Goal: Task Accomplishment & Management: Manage account settings

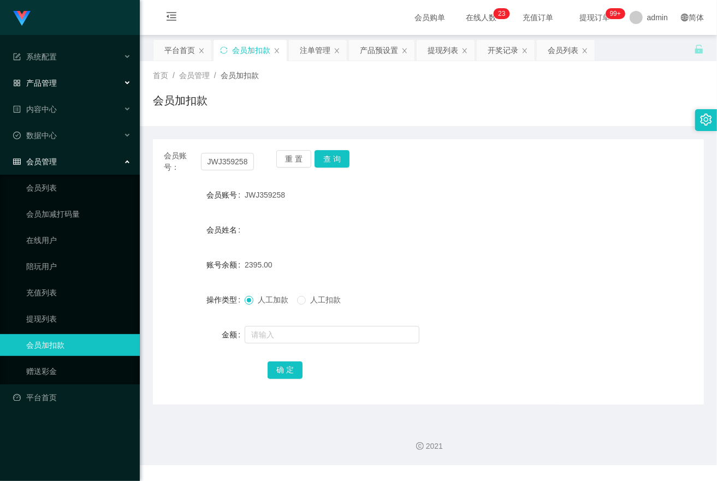
click at [64, 82] on div "产品管理" at bounding box center [70, 83] width 140 height 22
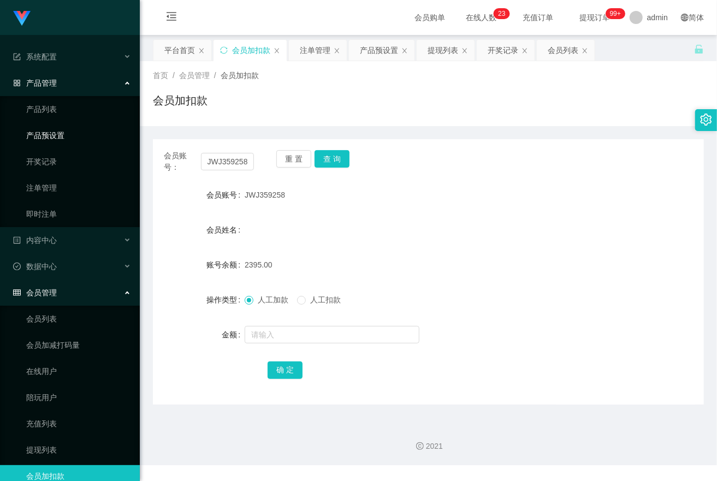
drag, startPoint x: 57, startPoint y: 130, endPoint x: 142, endPoint y: 180, distance: 99.3
click at [57, 129] on link "产品预设置" at bounding box center [78, 135] width 105 height 22
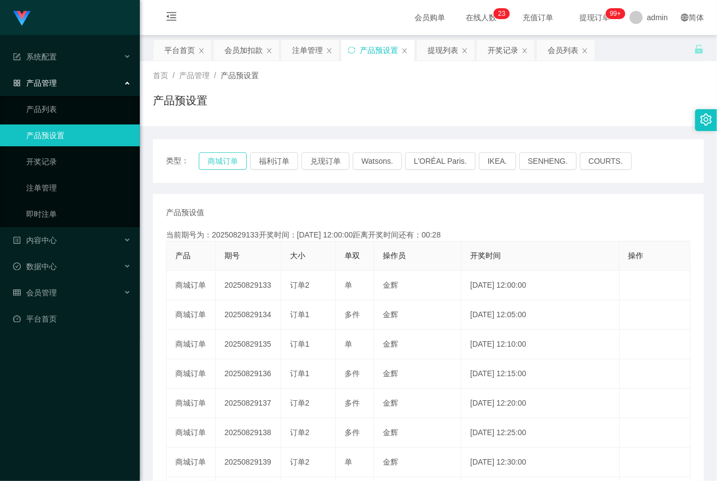
click at [219, 156] on button "商城订单" at bounding box center [223, 160] width 48 height 17
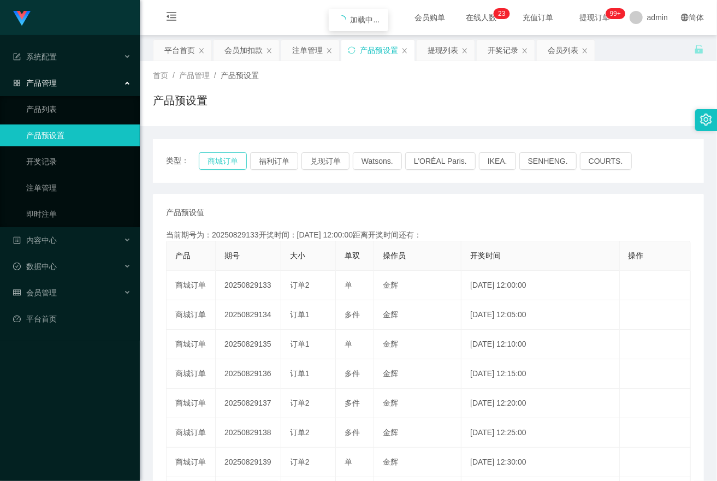
click at [219, 156] on button "商城订单" at bounding box center [223, 160] width 48 height 17
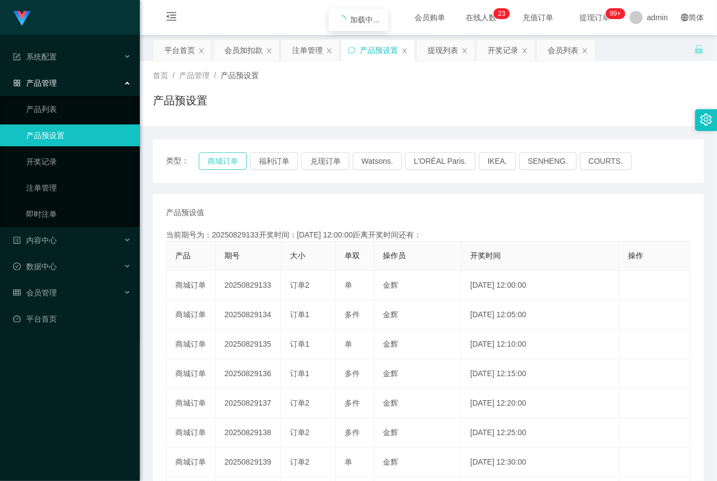
click at [219, 156] on button "商城订单" at bounding box center [223, 160] width 48 height 17
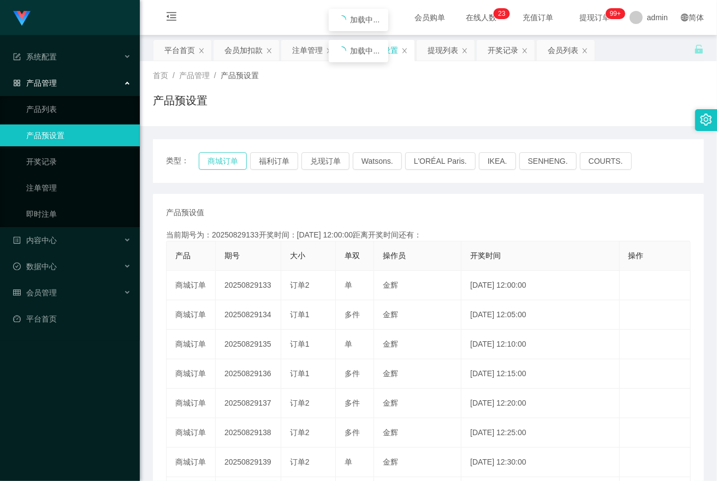
click at [219, 156] on button "商城订单" at bounding box center [223, 160] width 48 height 17
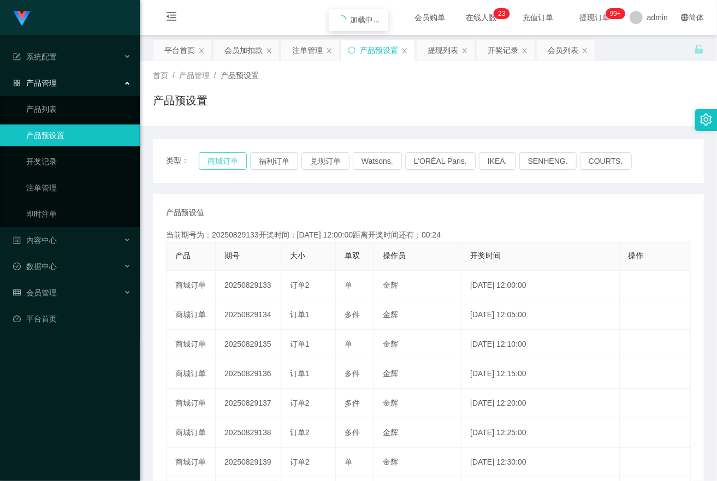
click at [219, 156] on button "商城订单" at bounding box center [223, 160] width 48 height 17
click at [41, 101] on link "产品列表" at bounding box center [78, 109] width 105 height 22
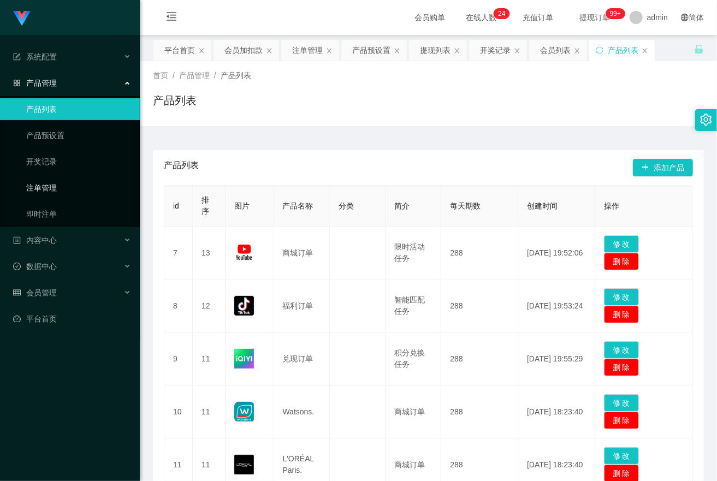
click at [44, 184] on link "注单管理" at bounding box center [78, 188] width 105 height 22
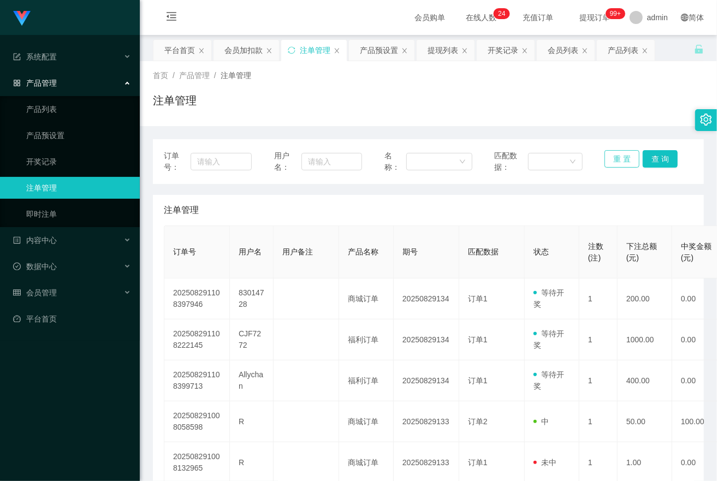
click at [614, 157] on button "重 置" at bounding box center [621, 158] width 35 height 17
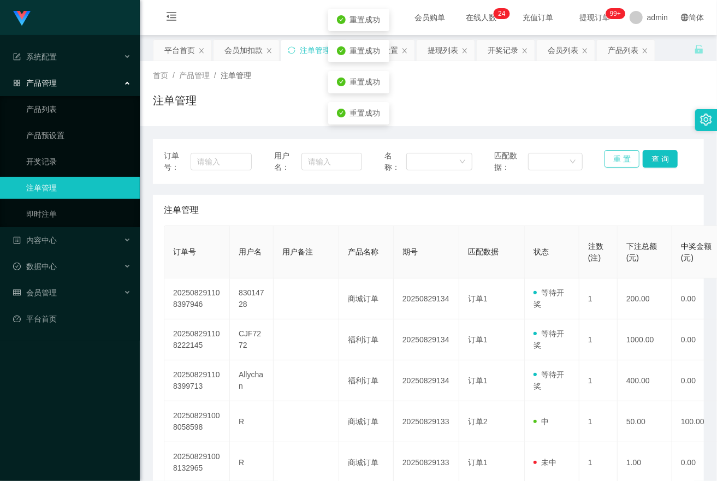
click at [614, 157] on button "重 置" at bounding box center [621, 158] width 35 height 17
click at [306, 208] on div "注单管理" at bounding box center [428, 210] width 529 height 31
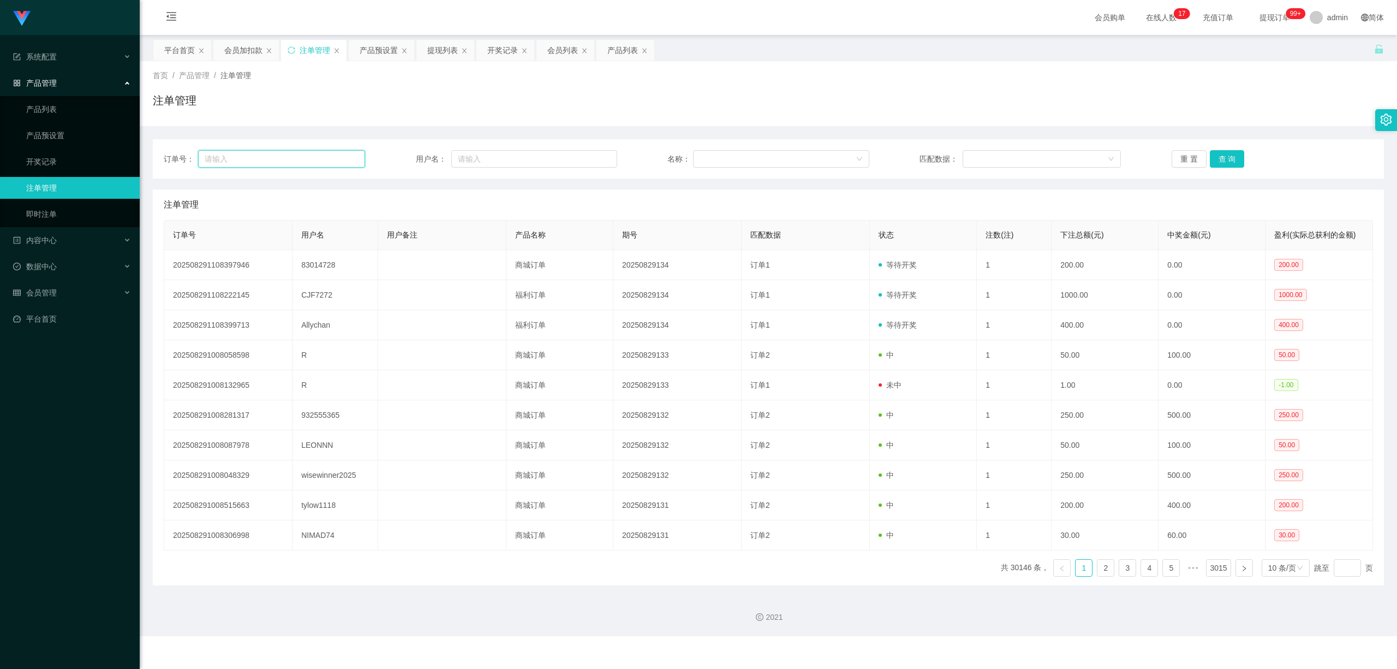
click at [281, 166] on input "text" at bounding box center [281, 158] width 167 height 17
click at [68, 297] on ul "系统配置 产品管理 产品列表 产品预设置 开奖记录 注单管理 即时注单 内容中心 数据中心 会员管理 会员列表 会员加减打码量 在线用户 陪玩用户 充值列表 …" at bounding box center [70, 188] width 140 height 306
click at [72, 288] on div "会员管理" at bounding box center [70, 293] width 140 height 22
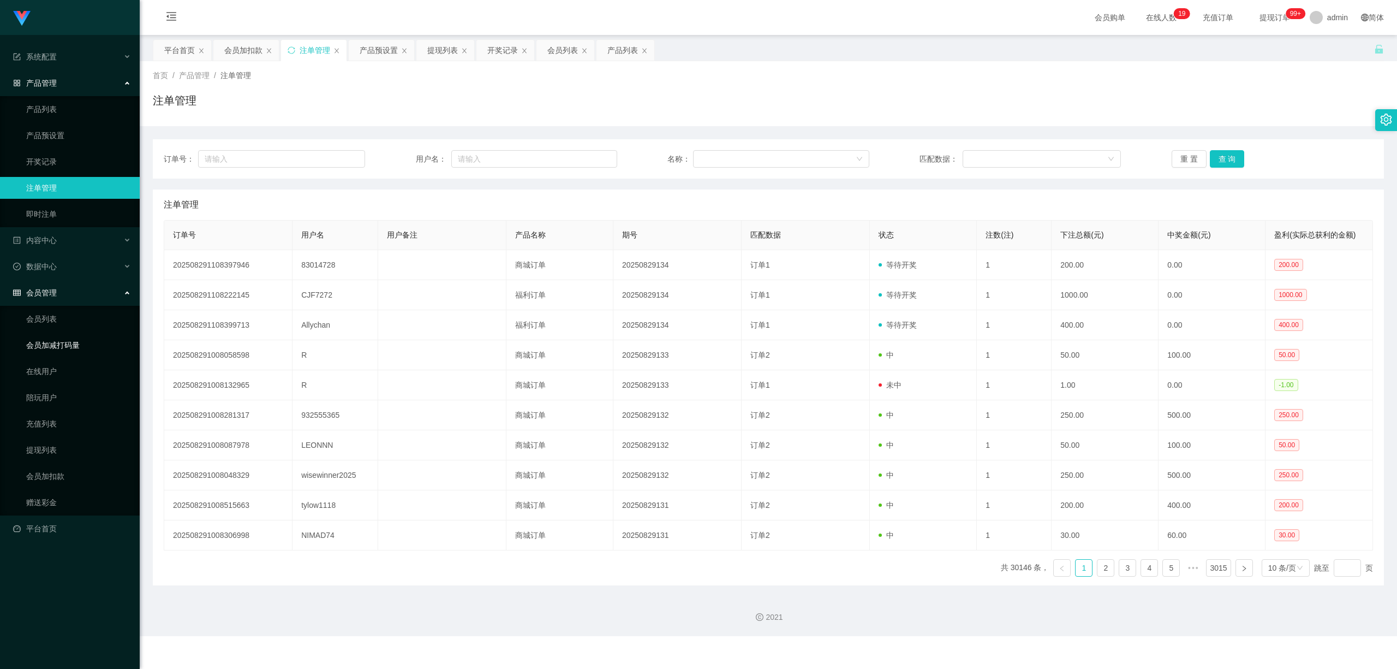
click at [45, 336] on link "会员加减打码量" at bounding box center [78, 345] width 105 height 22
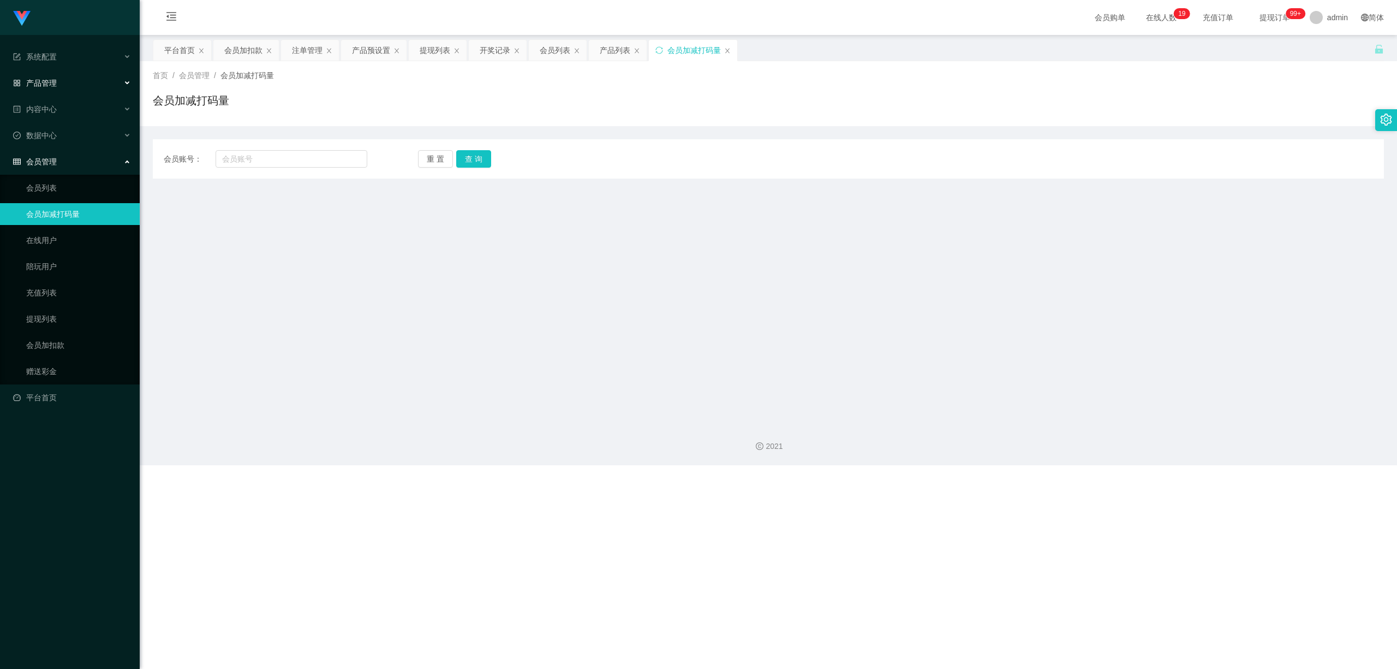
click at [74, 80] on div "产品管理" at bounding box center [70, 83] width 140 height 22
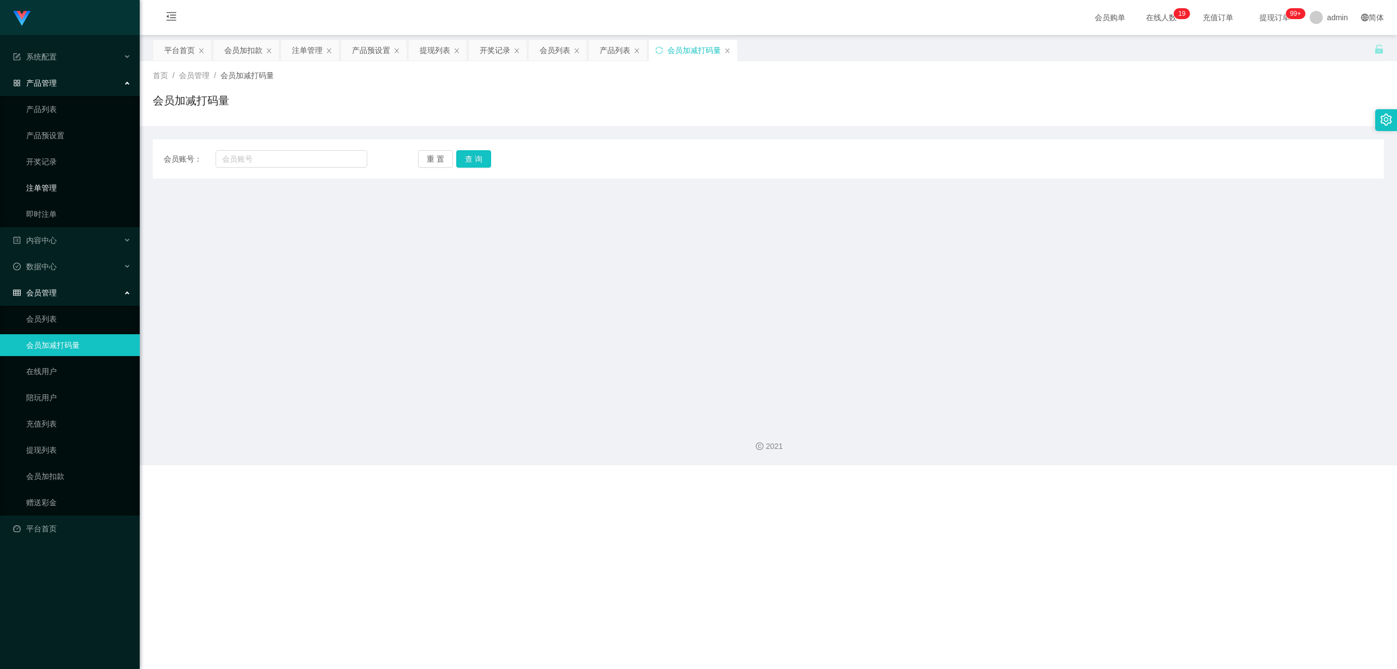
drag, startPoint x: 58, startPoint y: 184, endPoint x: 414, endPoint y: 143, distance: 358.2
click at [58, 184] on link "注单管理" at bounding box center [78, 188] width 105 height 22
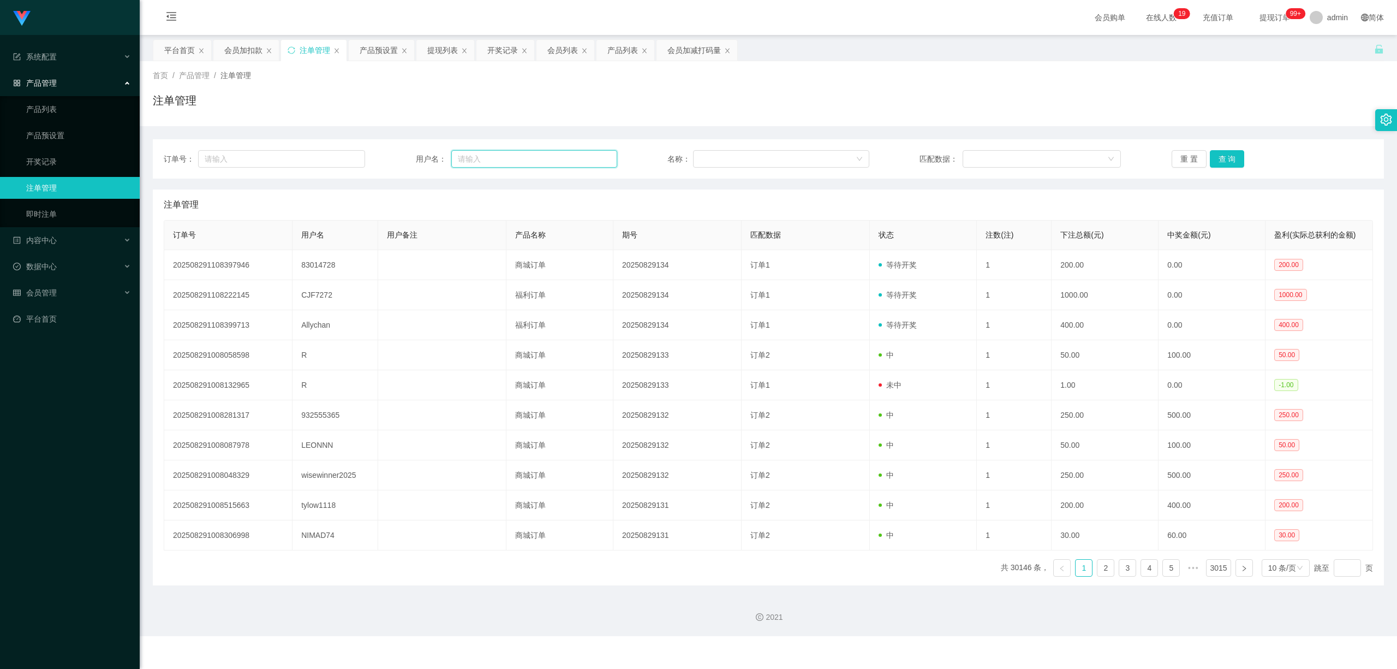
click at [539, 158] on input "text" at bounding box center [534, 158] width 166 height 17
paste input "Pema"
type input "Pema"
click at [716, 162] on button "查 询" at bounding box center [1227, 158] width 35 height 17
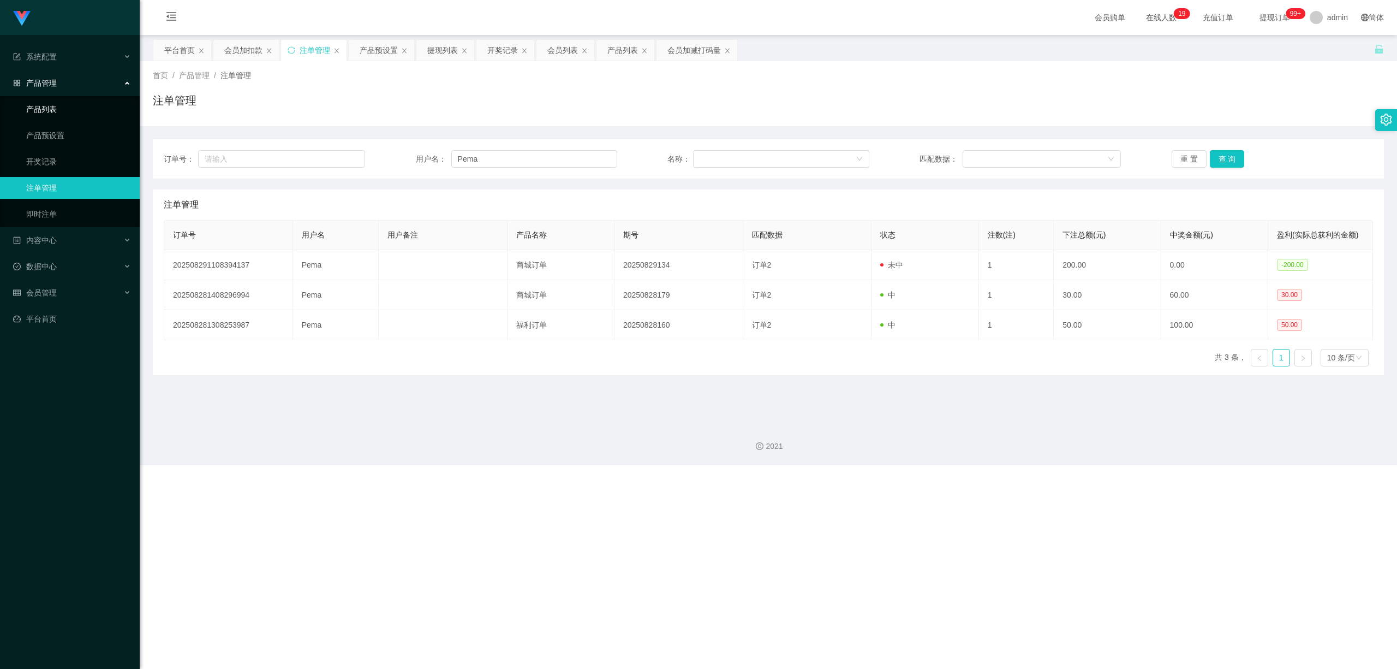
click at [98, 110] on link "产品列表" at bounding box center [78, 109] width 105 height 22
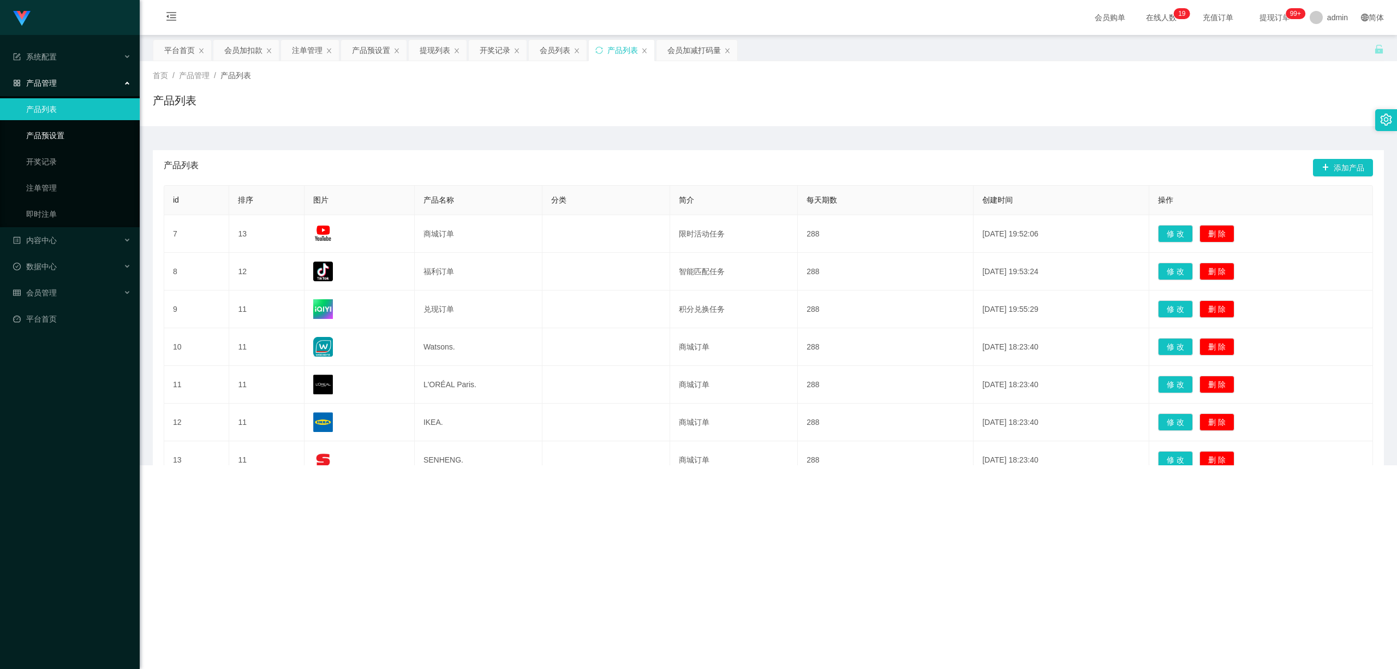
click at [77, 130] on link "产品预设置" at bounding box center [78, 135] width 105 height 22
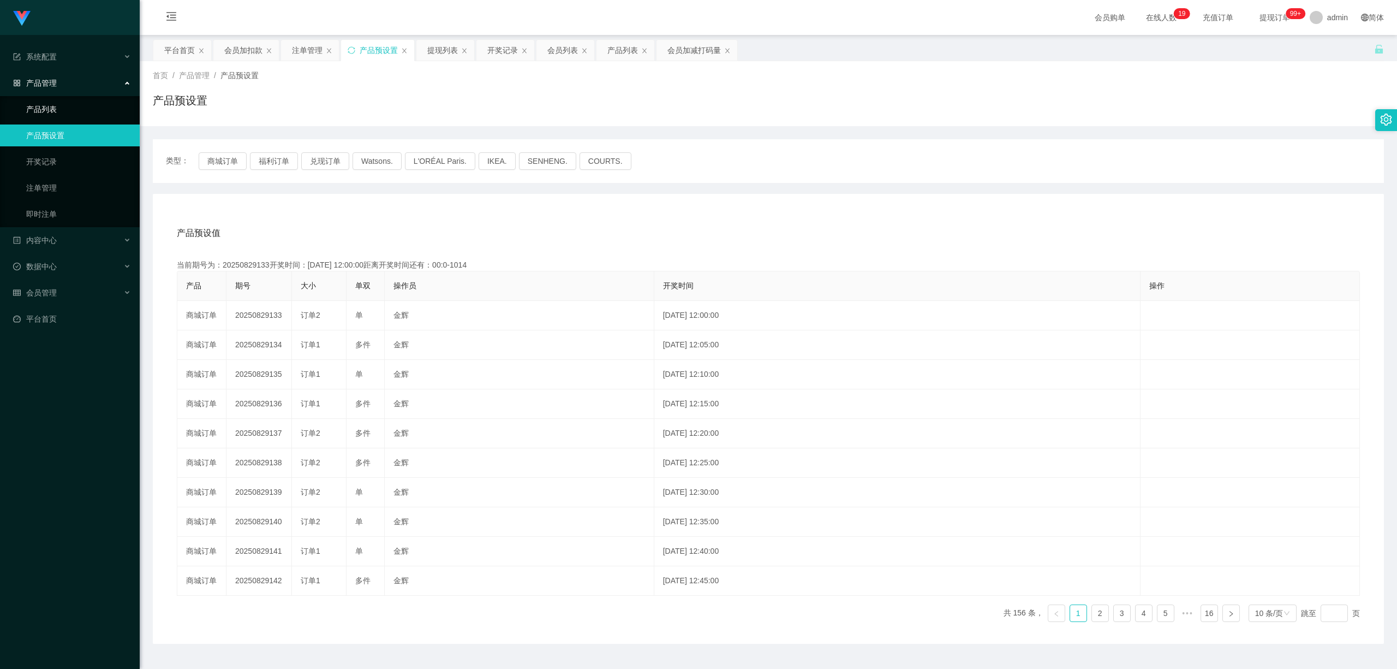
click at [69, 105] on link "产品列表" at bounding box center [78, 109] width 105 height 22
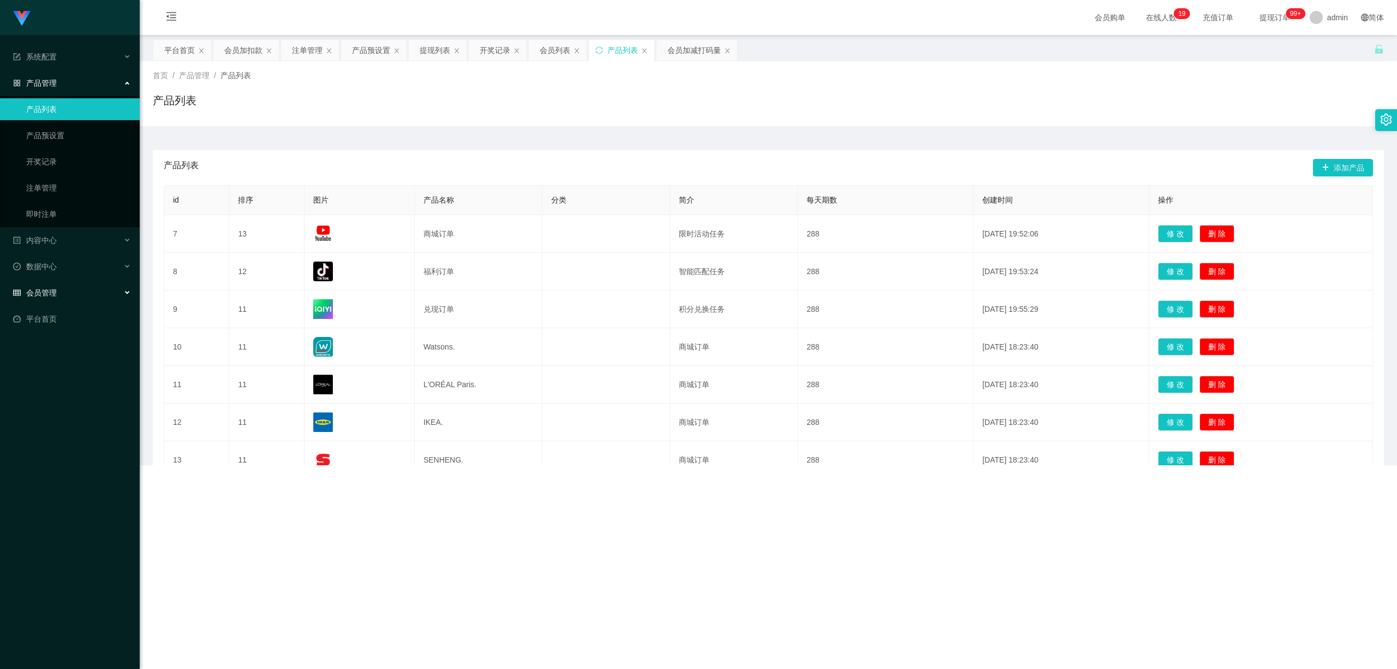
click at [68, 293] on div "会员管理" at bounding box center [70, 293] width 140 height 22
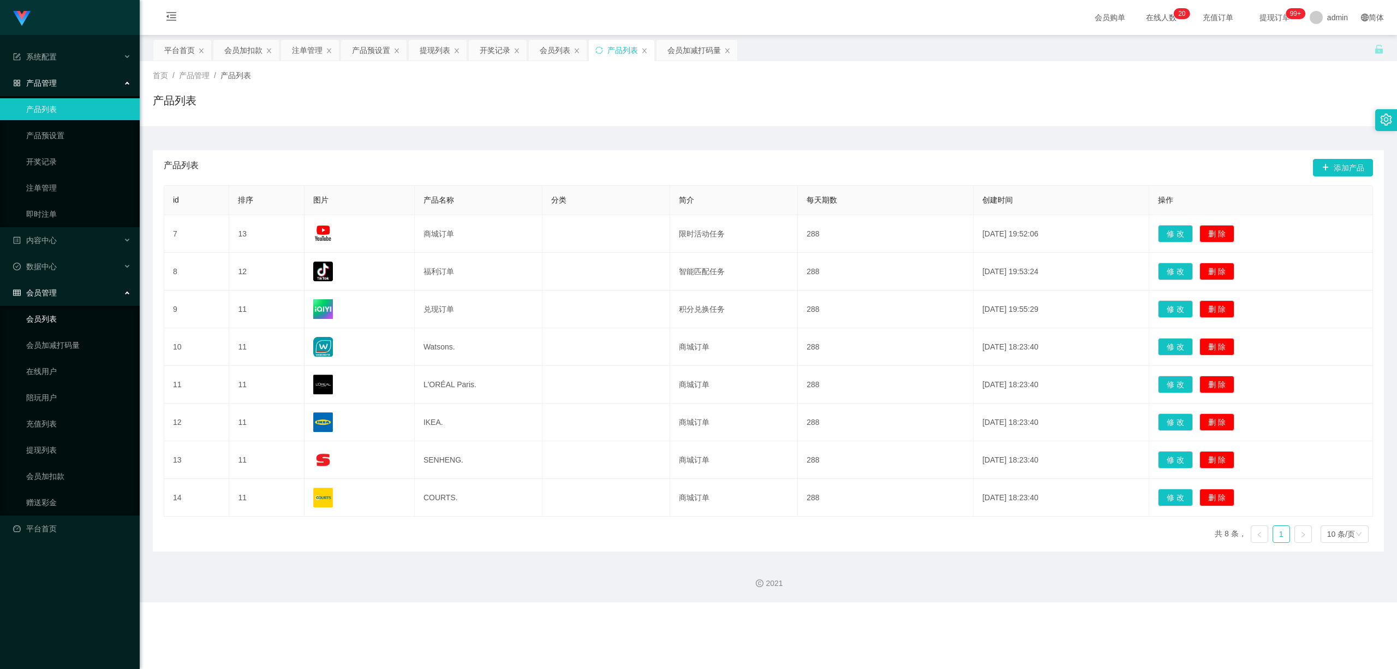
drag, startPoint x: 68, startPoint y: 319, endPoint x: 84, endPoint y: 313, distance: 16.6
click at [68, 319] on link "会员列表" at bounding box center [78, 319] width 105 height 22
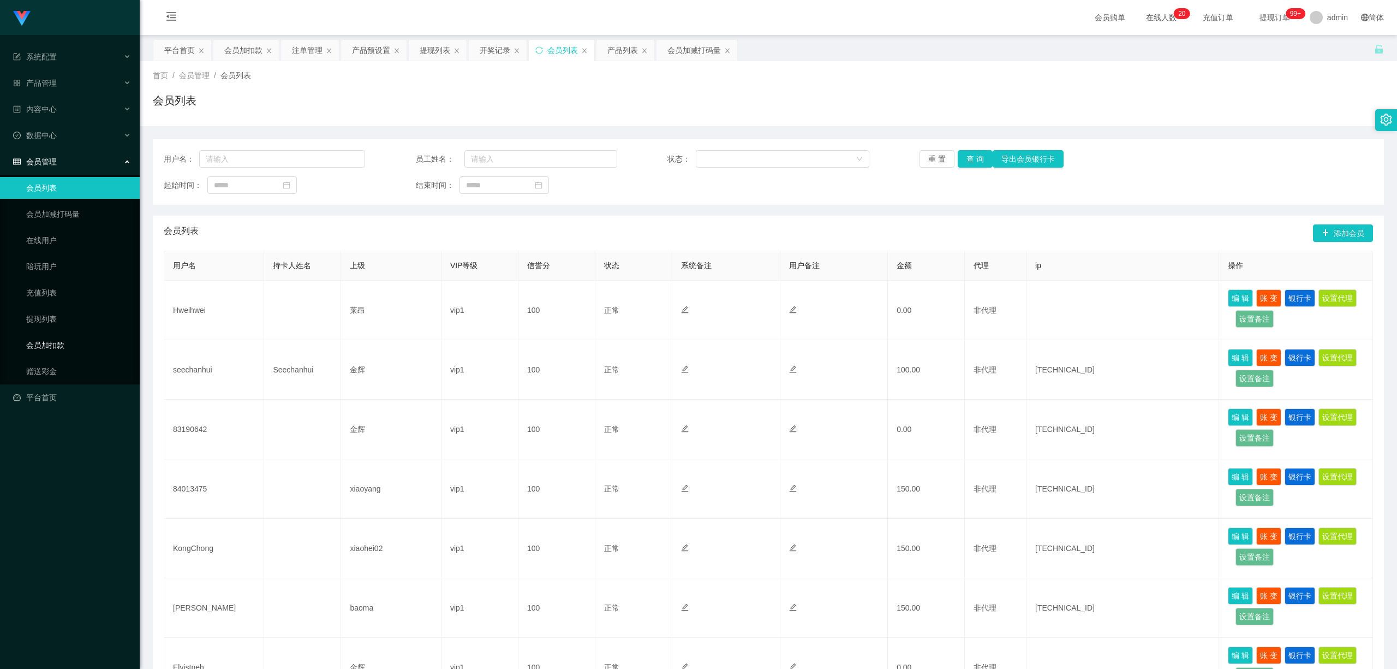
click at [79, 334] on link "会员加扣款" at bounding box center [78, 345] width 105 height 22
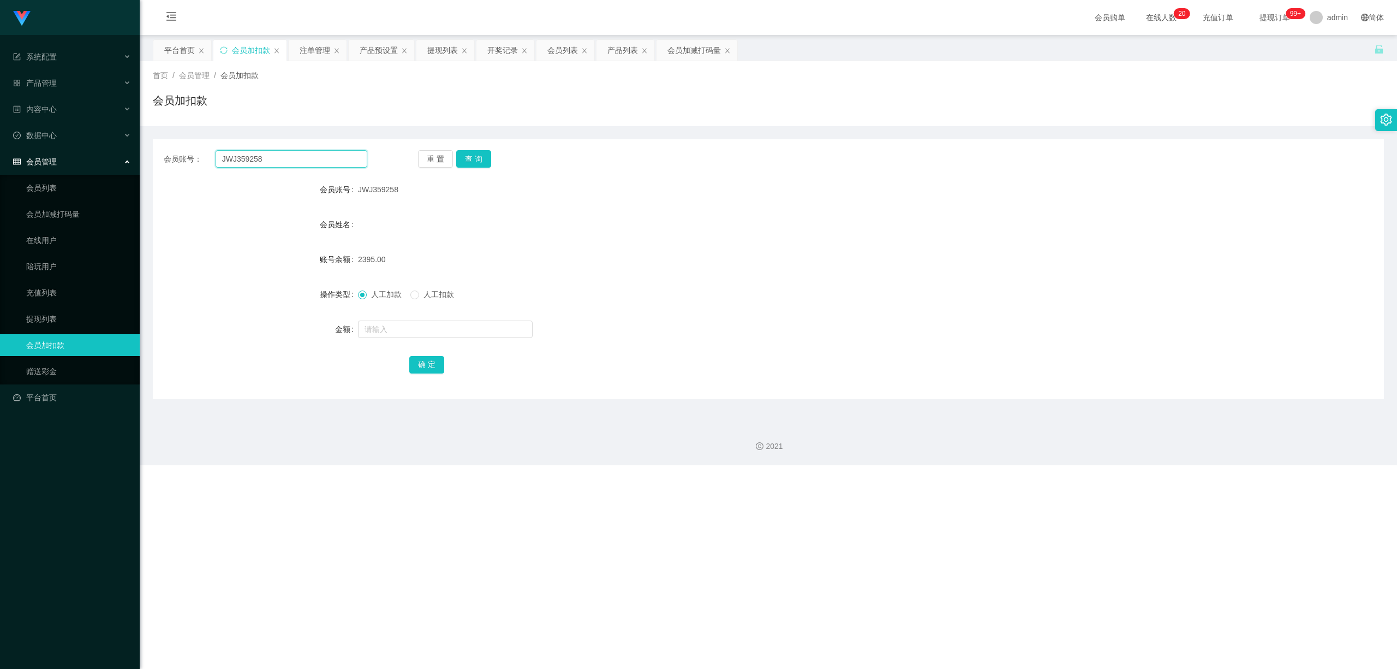
click at [326, 162] on input "JWJ359258" at bounding box center [292, 158] width 152 height 17
paste input "Pema"
type input "Pema"
click at [460, 160] on button "查 询" at bounding box center [473, 158] width 35 height 17
drag, startPoint x: 383, startPoint y: 329, endPoint x: 408, endPoint y: 308, distance: 33.0
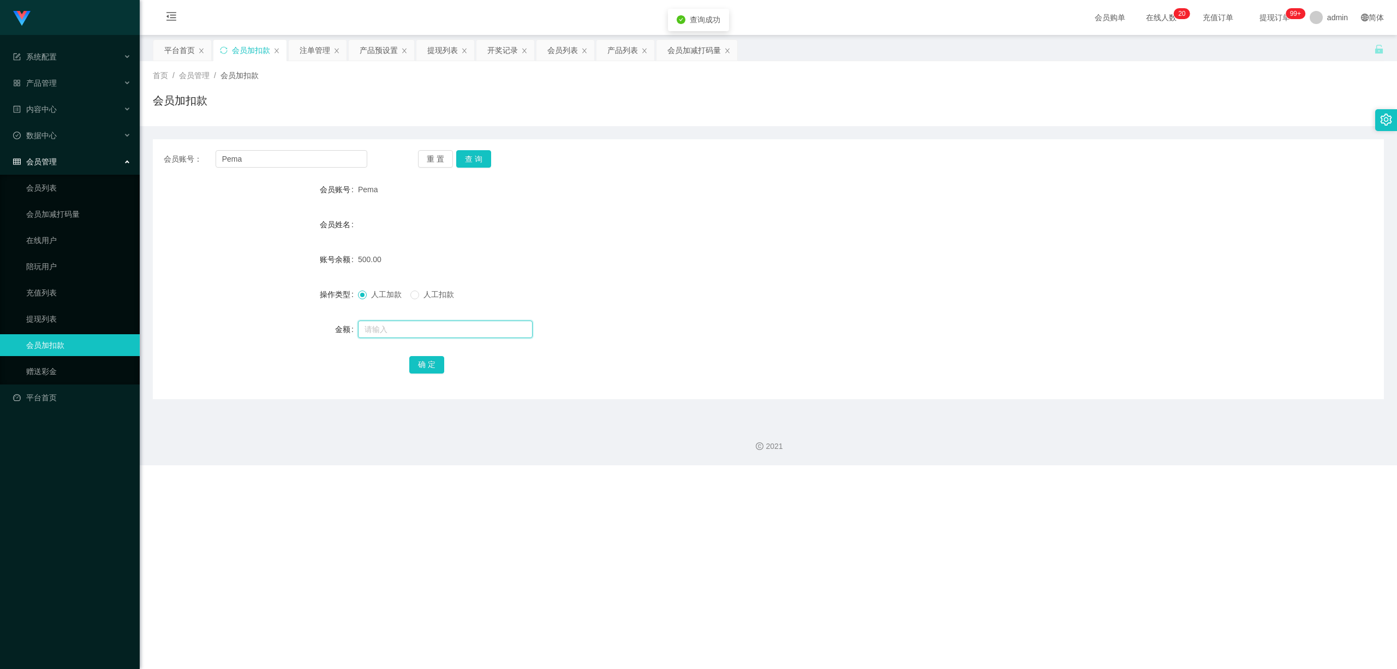
click at [383, 329] on input "text" at bounding box center [445, 328] width 175 height 17
click at [419, 291] on span at bounding box center [414, 294] width 9 height 9
click at [413, 324] on input "text" at bounding box center [445, 328] width 175 height 17
click at [408, 330] on input "text" at bounding box center [445, 328] width 175 height 17
type input "200"
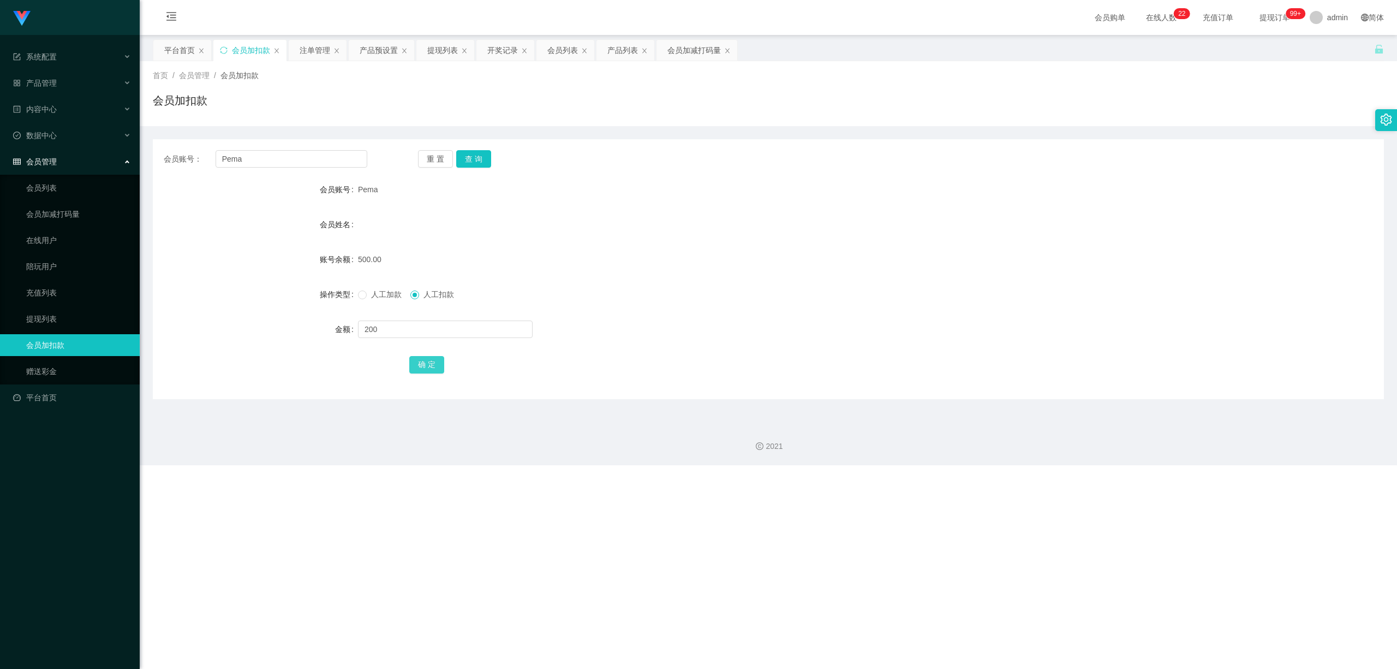
click at [413, 361] on button "确 定" at bounding box center [426, 364] width 35 height 17
click at [66, 183] on link "会员列表" at bounding box center [78, 188] width 105 height 22
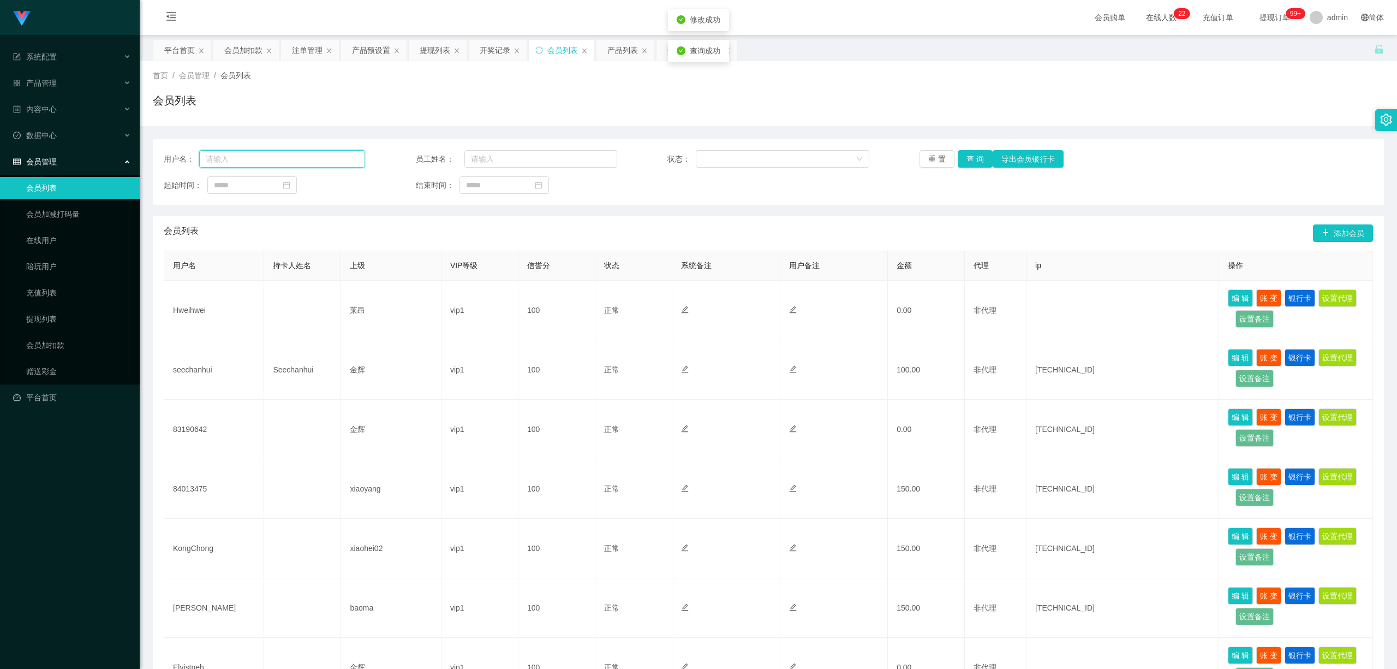
click at [265, 156] on input "text" at bounding box center [282, 158] width 166 height 17
paste input "Pema"
type input "Pema"
click at [716, 158] on button "查 询" at bounding box center [975, 158] width 35 height 17
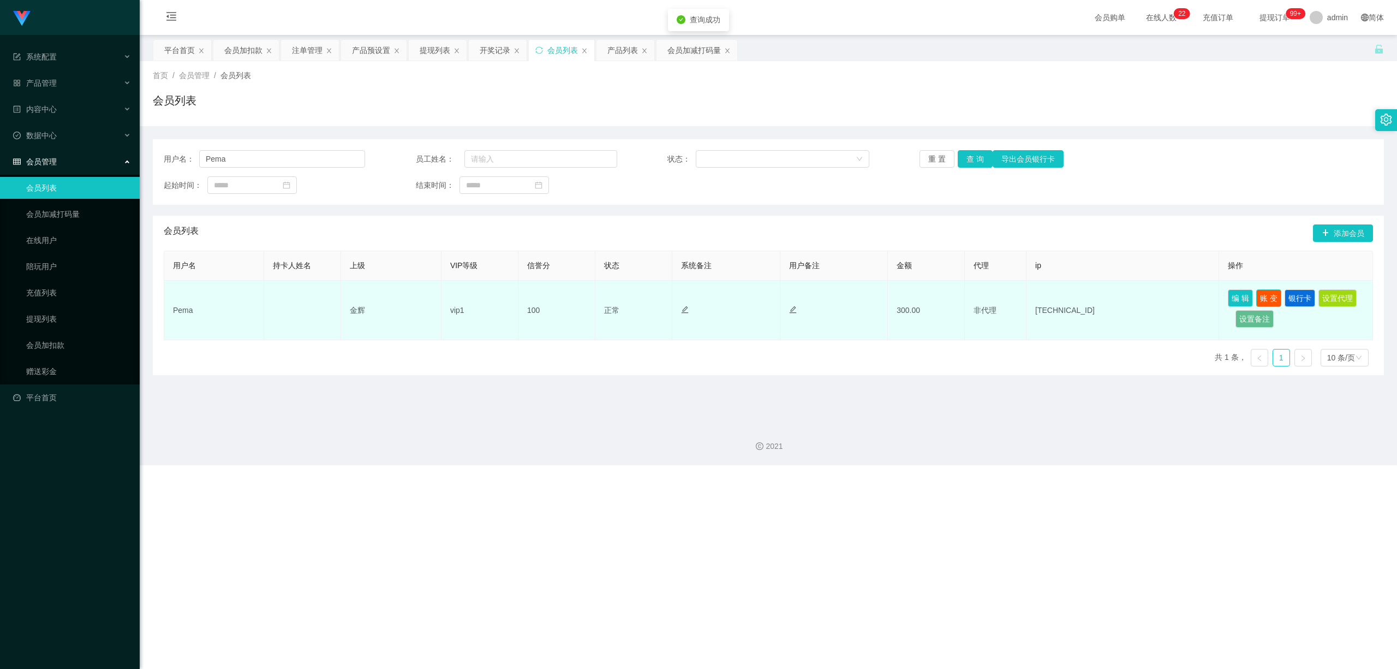
click at [716, 302] on button "账 变" at bounding box center [1269, 297] width 25 height 17
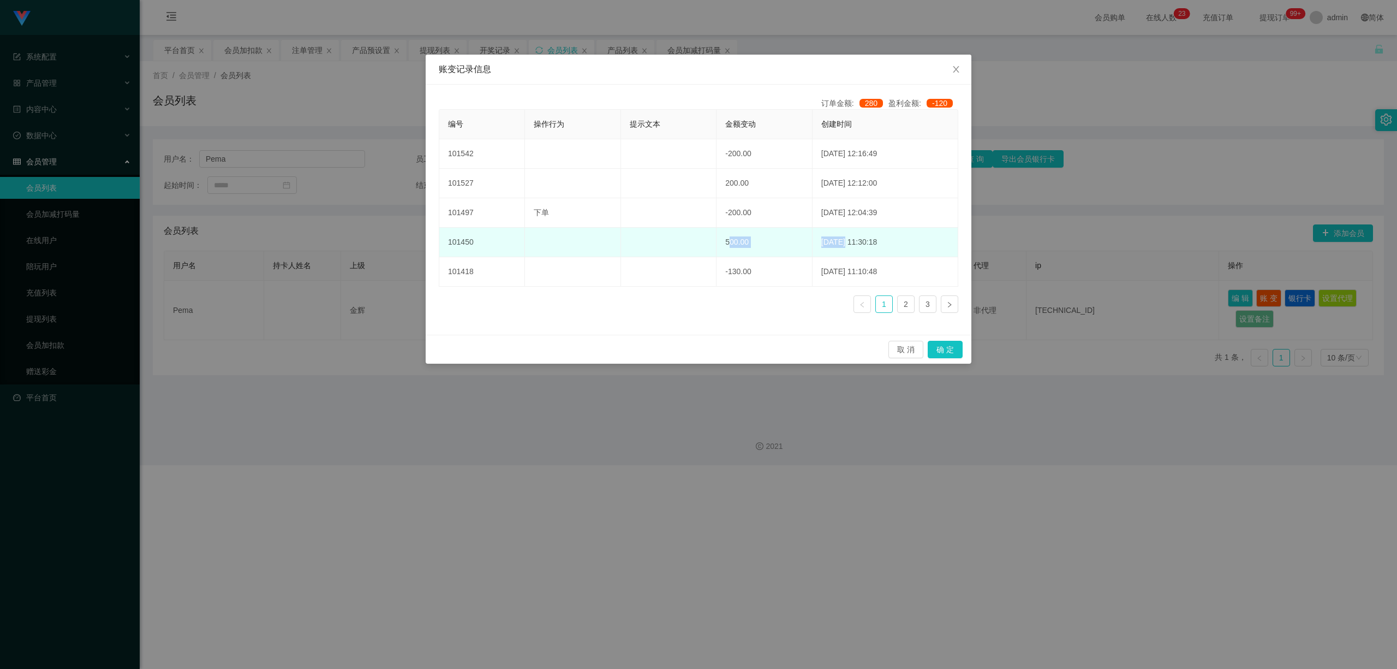
drag, startPoint x: 715, startPoint y: 239, endPoint x: 824, endPoint y: 249, distance: 109.7
click at [716, 249] on tr "101450 500.00 [DATE] 11:30:18" at bounding box center [698, 242] width 519 height 29
click at [702, 247] on td at bounding box center [669, 242] width 96 height 29
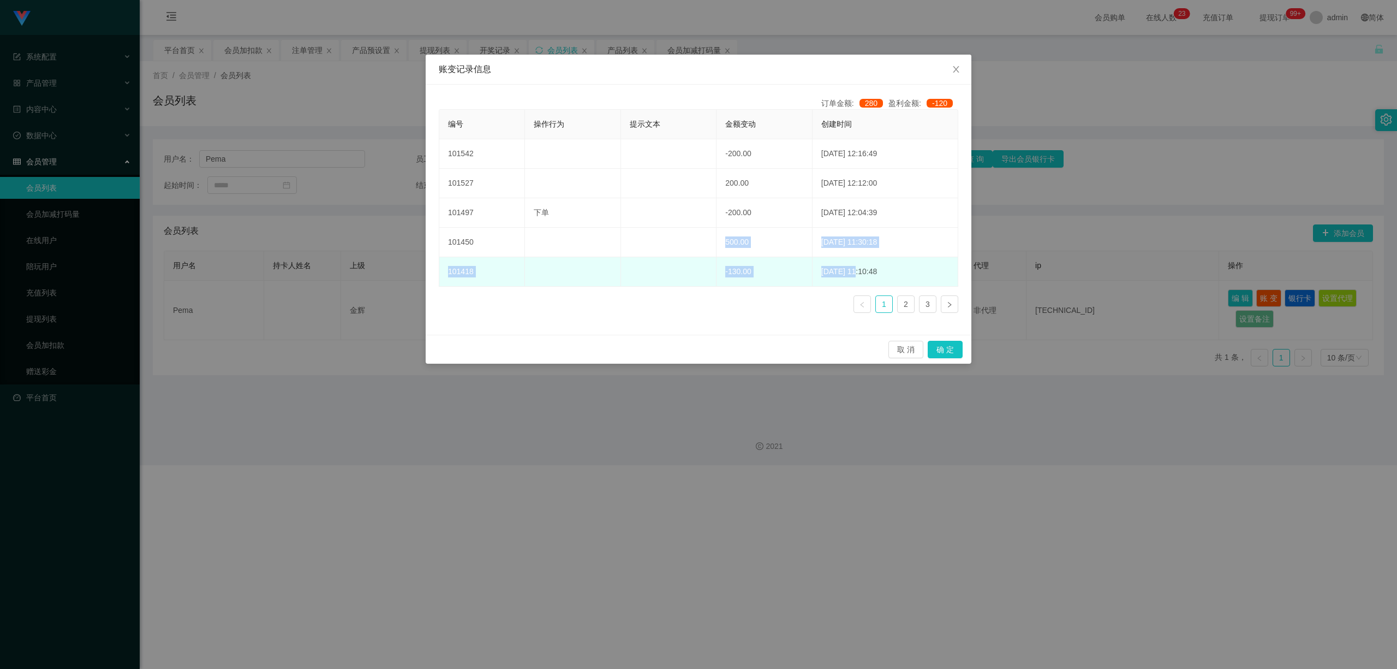
drag, startPoint x: 745, startPoint y: 250, endPoint x: 839, endPoint y: 260, distance: 94.5
click at [716, 260] on tbody "101542 -200.00 [DATE] 12:16:49 101527 200.00 [DATE] 12:12:00 101497 下单 -200.00 …" at bounding box center [698, 212] width 519 height 147
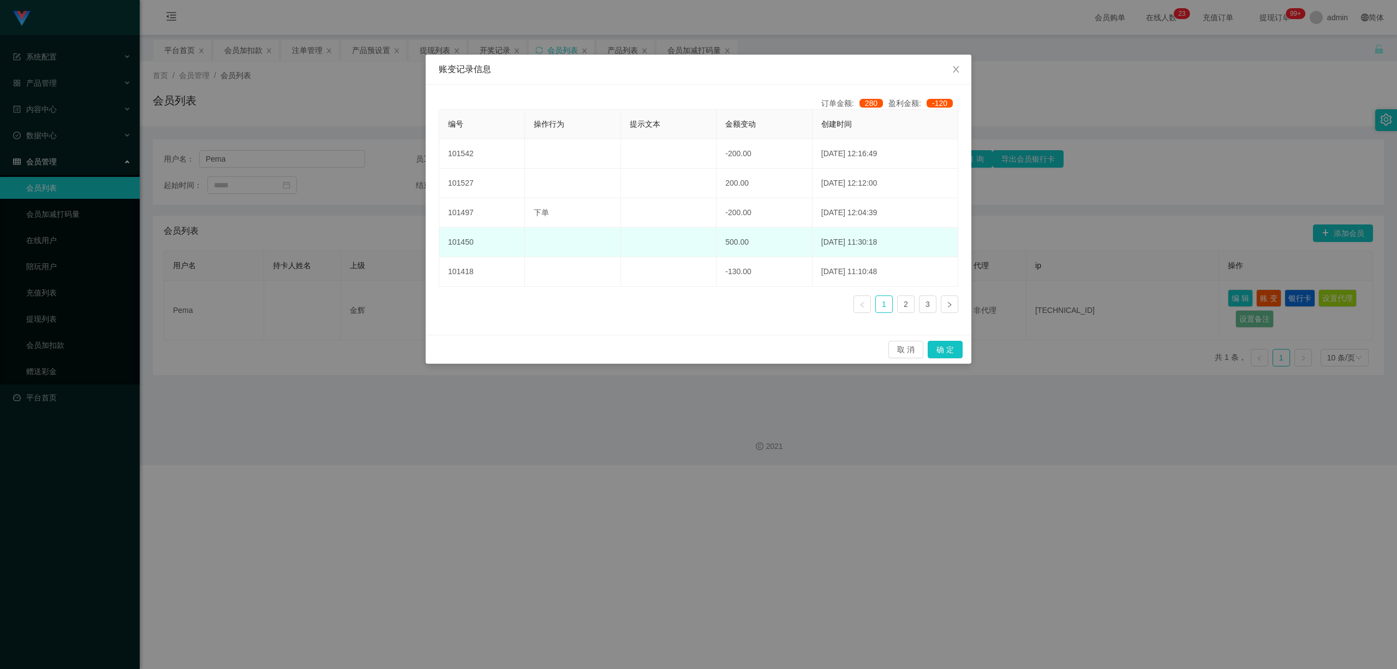
click at [686, 242] on td at bounding box center [669, 242] width 96 height 29
drag, startPoint x: 715, startPoint y: 239, endPoint x: 813, endPoint y: 242, distance: 98.3
click at [716, 242] on tr "101450 500.00 [DATE] 11:30:18" at bounding box center [698, 242] width 519 height 29
click at [716, 256] on td "[DATE] 11:30:18" at bounding box center [886, 242] width 146 height 29
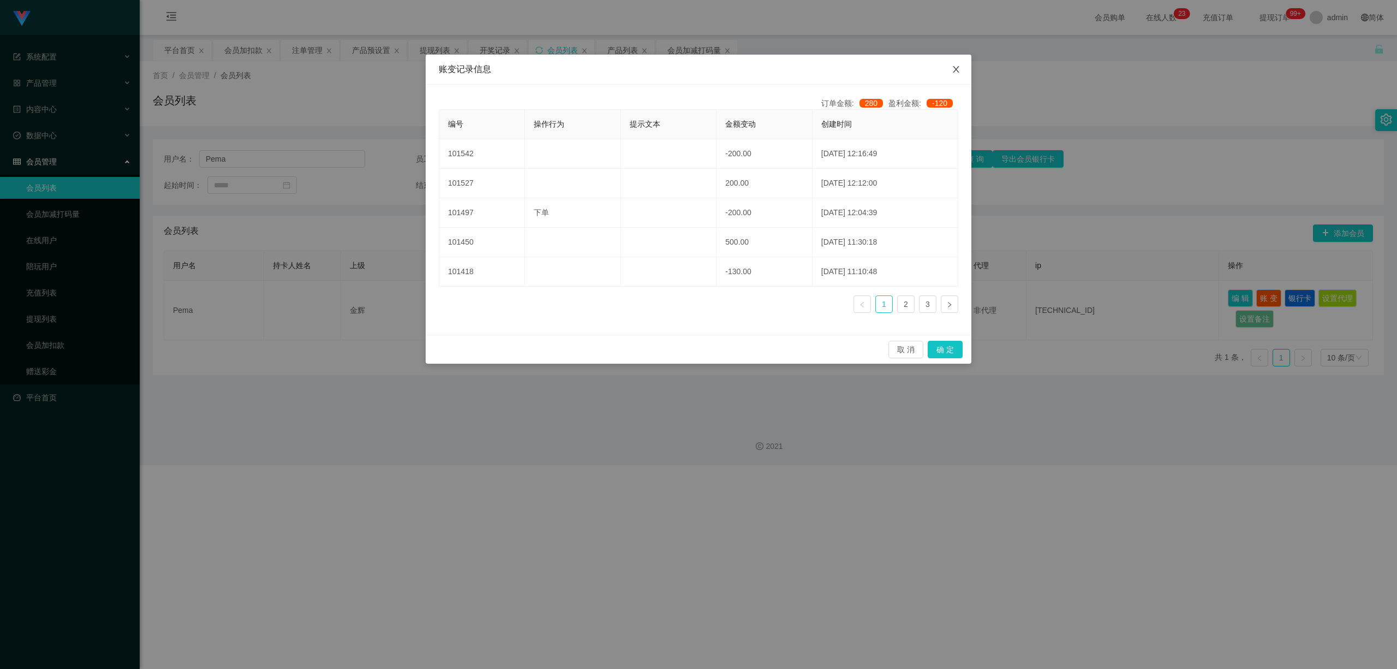
click at [716, 70] on icon "图标: close" at bounding box center [956, 69] width 9 height 9
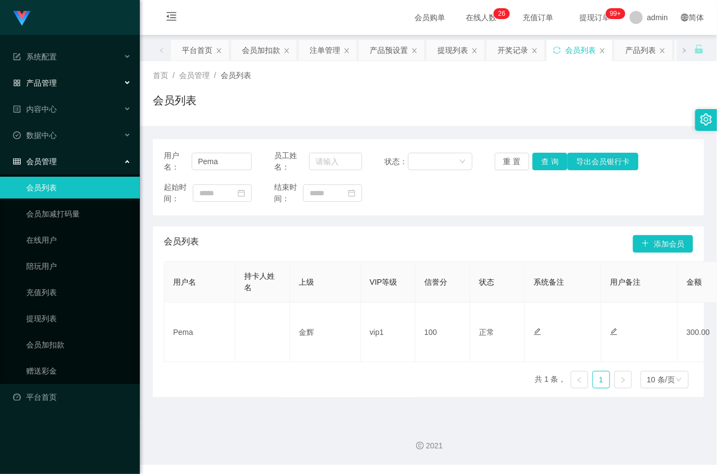
click at [68, 78] on div "产品管理" at bounding box center [70, 83] width 140 height 22
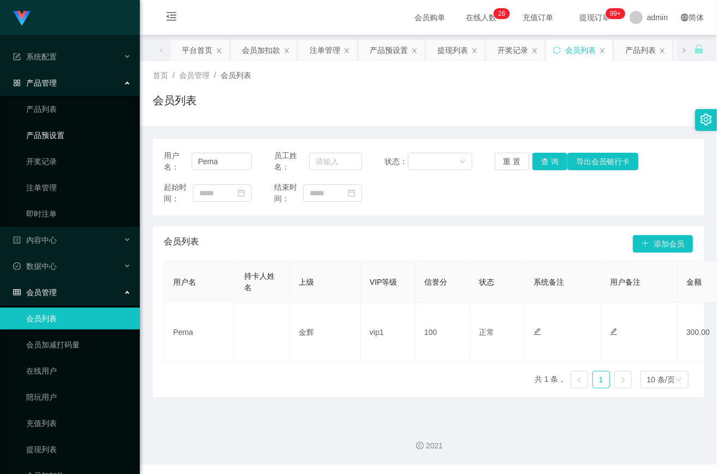
click at [68, 132] on link "产品预设置" at bounding box center [78, 135] width 105 height 22
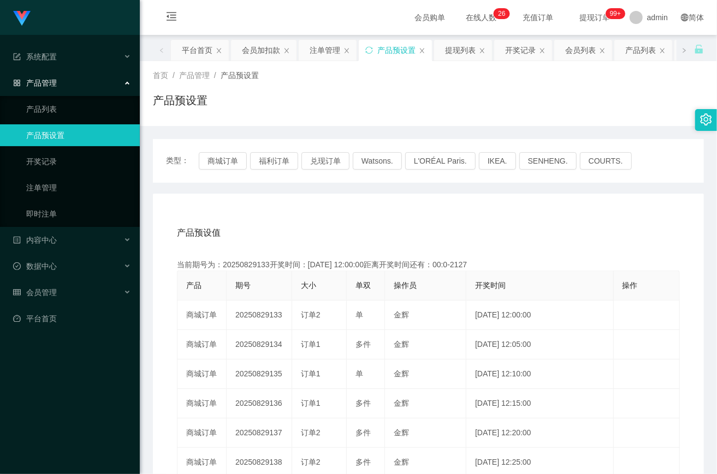
drag, startPoint x: 383, startPoint y: 209, endPoint x: 296, endPoint y: 173, distance: 94.3
click at [382, 207] on div "产品预设值 添加期号 当前期号为：20250829133开奖时间：[DATE] 12:00:00距离开奖时间还有：00:0-2127 产品 期号 大小 单双 …" at bounding box center [428, 419] width 551 height 450
click at [221, 160] on button "商城订单" at bounding box center [223, 160] width 48 height 17
click at [319, 160] on button "兑现订单" at bounding box center [325, 160] width 48 height 17
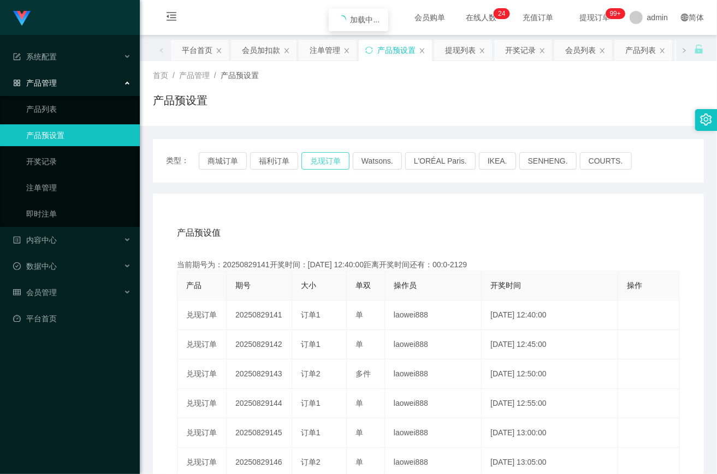
click at [319, 160] on button "兑现订单" at bounding box center [325, 160] width 48 height 17
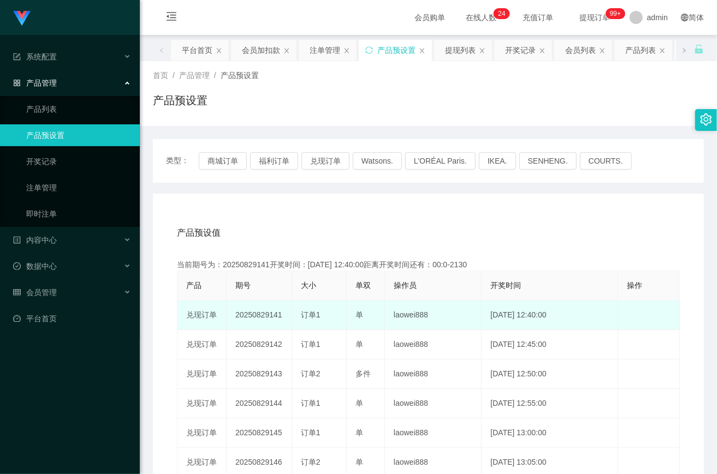
drag, startPoint x: 229, startPoint y: 311, endPoint x: 285, endPoint y: 315, distance: 55.8
click at [285, 315] on td "20250829141" at bounding box center [260, 315] width 66 height 29
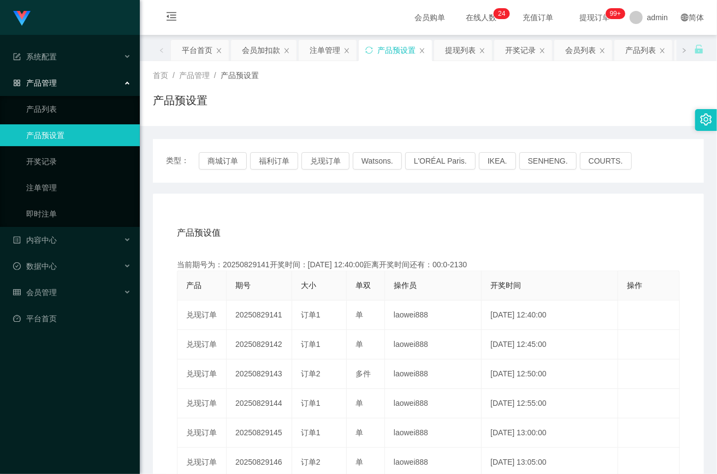
copy td "20250829141"
click at [444, 188] on div "类型： 商城订单 福利订单 兑现订单 Watsons. L'ORÉAL Paris. IKEA. [GEOGRAPHIC_DATA]. COURTS. 产品预…" at bounding box center [428, 391] width 551 height 504
click at [78, 182] on link "注单管理" at bounding box center [78, 188] width 105 height 22
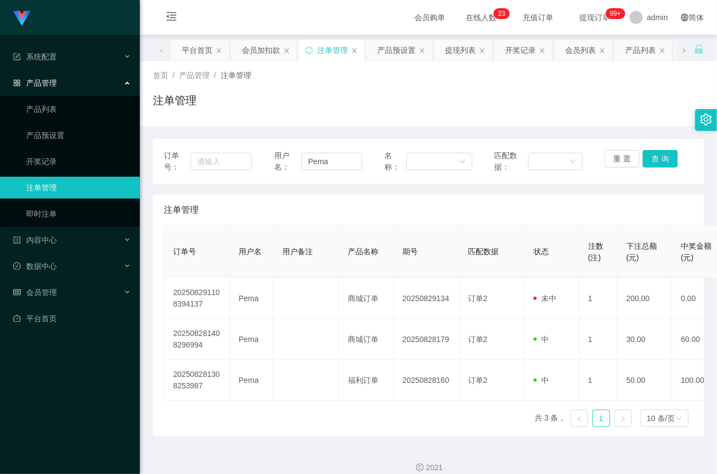
click at [389, 236] on th "产品名称" at bounding box center [366, 252] width 55 height 52
click at [326, 166] on input "Pema" at bounding box center [331, 161] width 61 height 17
paste input "JWJ359258"
type input "JWJ359258"
click at [651, 163] on button "查 询" at bounding box center [659, 158] width 35 height 17
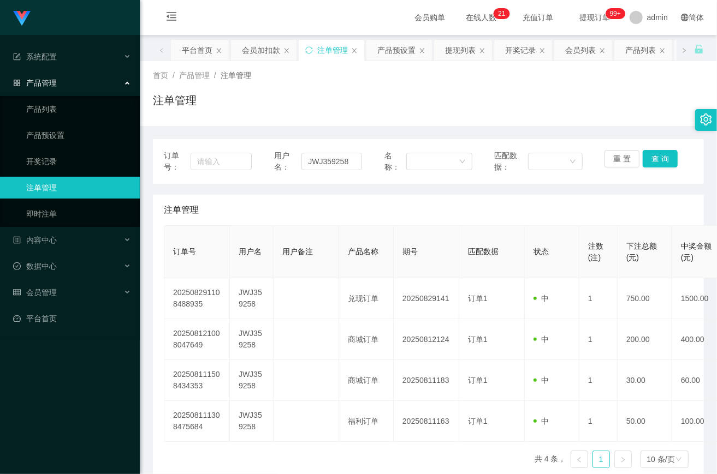
click at [396, 99] on div "注单管理" at bounding box center [428, 104] width 551 height 25
click at [90, 282] on div "会员管理" at bounding box center [70, 293] width 140 height 22
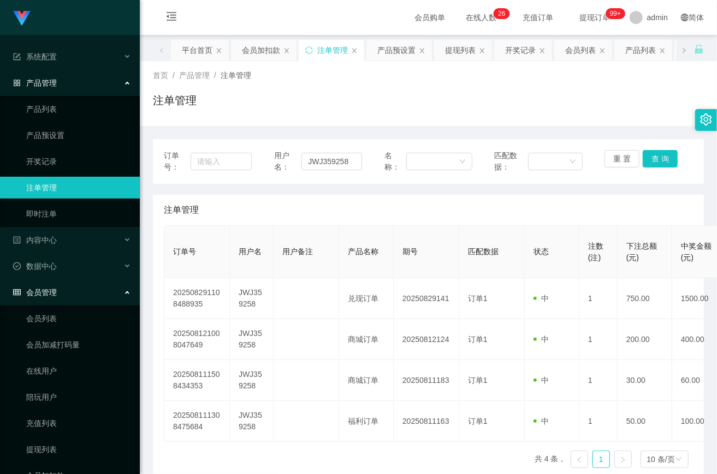
click at [83, 455] on ul "会员列表 会员加减打码量 在线用户 陪玩用户 充值列表 提现列表 会员加扣款 赠送彩金" at bounding box center [70, 411] width 140 height 210
click at [76, 467] on link "会员加扣款" at bounding box center [78, 476] width 105 height 22
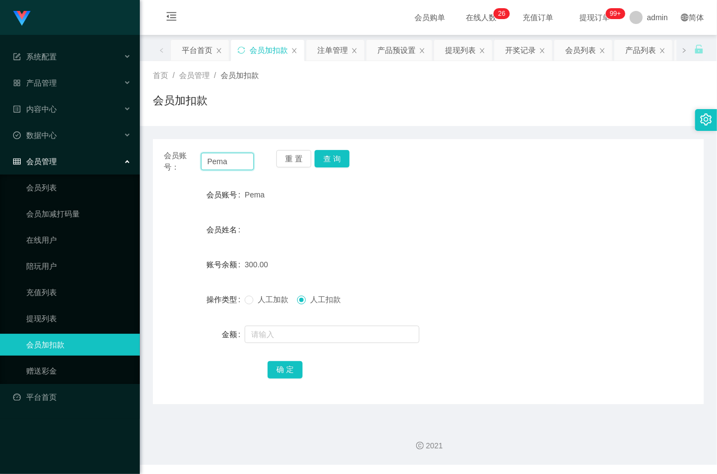
click at [241, 164] on input "Pema" at bounding box center [227, 161] width 53 height 17
paste input "83014728"
type input "83014728"
click at [330, 158] on button "查 询" at bounding box center [331, 158] width 35 height 17
click at [272, 305] on label "人工加款" at bounding box center [269, 299] width 48 height 11
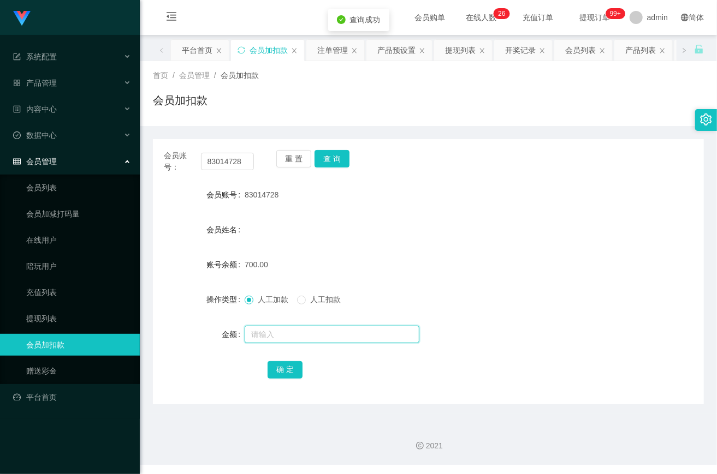
click at [289, 339] on input "text" at bounding box center [332, 334] width 175 height 17
type input "2000"
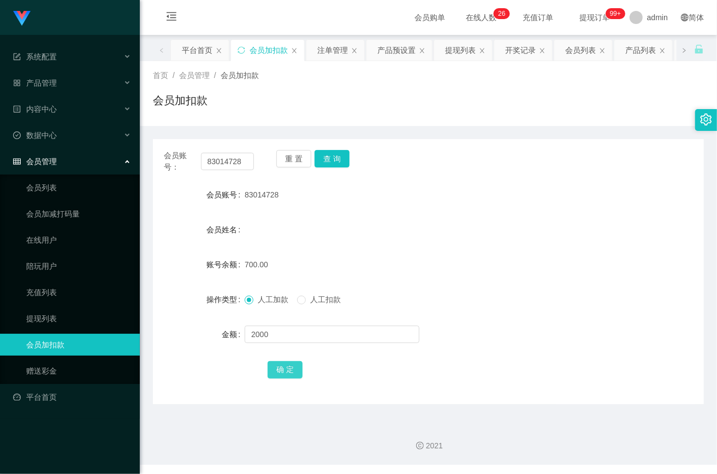
click at [283, 369] on button "确 定" at bounding box center [284, 369] width 35 height 17
